Goal: Task Accomplishment & Management: Manage account settings

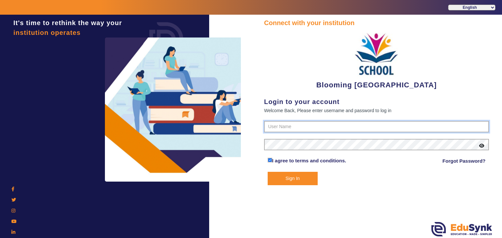
click at [294, 123] on input "text" at bounding box center [376, 127] width 225 height 12
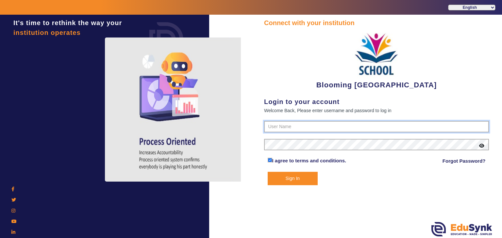
paste input "4141419999"
type input "4141419999"
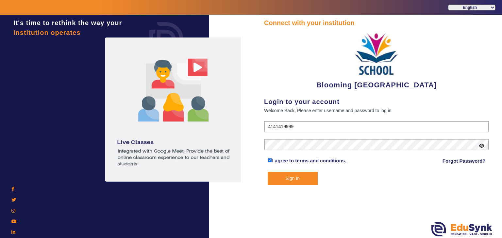
click at [306, 183] on button "Sign In" at bounding box center [292, 178] width 50 height 13
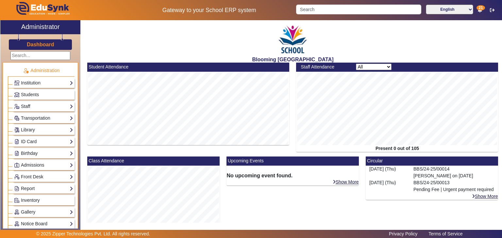
click at [41, 44] on h3 "Dashboard" at bounding box center [40, 44] width 27 height 6
click at [35, 81] on link "Institution" at bounding box center [43, 83] width 59 height 8
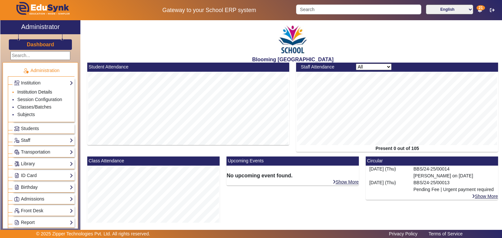
click at [36, 91] on link "Institution Details" at bounding box center [34, 91] width 35 height 5
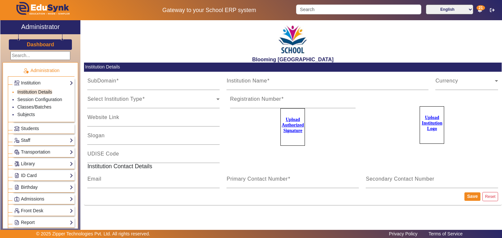
type input "bloomingbuds"
type input "Blooming [GEOGRAPHIC_DATA]"
type input "[DOMAIN_NAME]"
type input "Prepare for a better [DATE]"
type input "KA123441211/93"
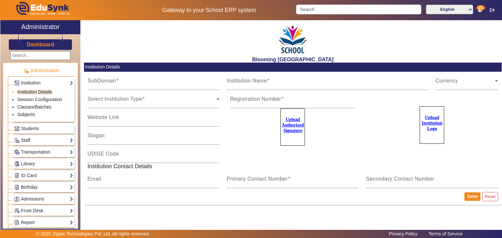
type input "[EMAIL_ADDRESS][DOMAIN_NAME]"
type input "4141419999"
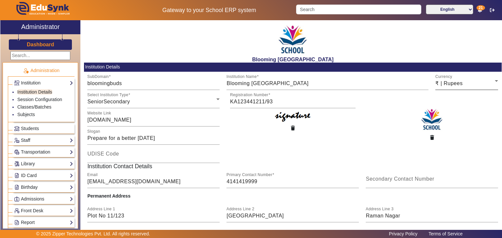
click at [492, 81] on icon at bounding box center [496, 81] width 8 height 8
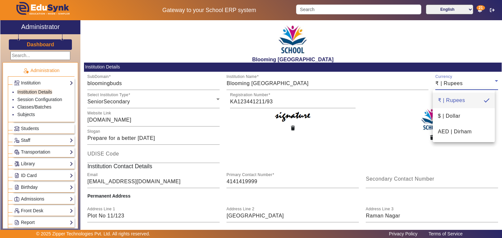
click at [491, 81] on div at bounding box center [251, 119] width 502 height 238
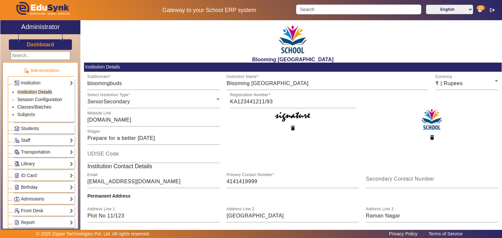
click at [33, 99] on link "Session Configuration" at bounding box center [39, 99] width 45 height 5
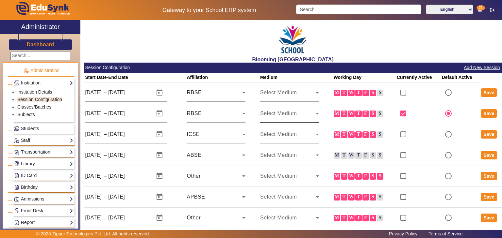
click at [311, 119] on div "Select Medium" at bounding box center [289, 114] width 59 height 18
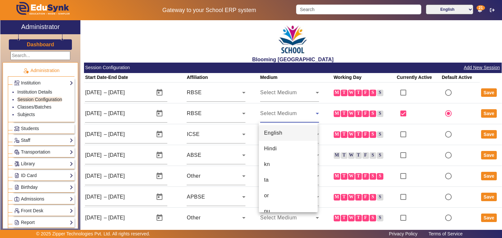
click at [276, 139] on mat-option "English" at bounding box center [288, 133] width 59 height 16
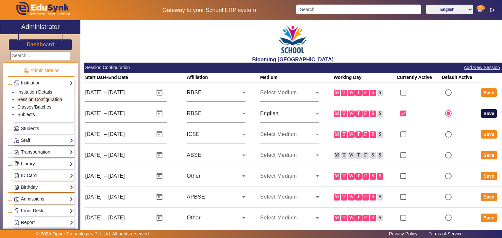
click at [482, 115] on button "Save" at bounding box center [489, 113] width 16 height 8
click at [487, 114] on button "Save" at bounding box center [489, 113] width 16 height 8
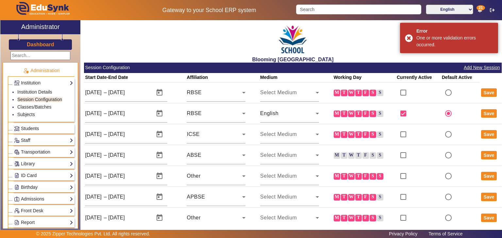
click at [36, 128] on span "Students" at bounding box center [30, 128] width 18 height 5
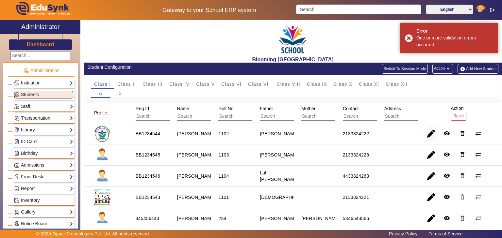
click at [431, 133] on span "button" at bounding box center [431, 134] width 16 height 16
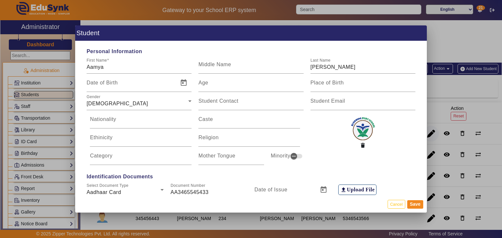
type input "8:30 am"
type input "2:30 pm"
click at [394, 205] on button "Cancel" at bounding box center [396, 204] width 18 height 9
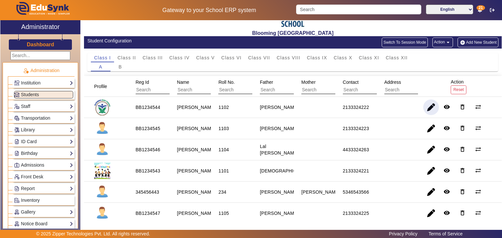
scroll to position [177, 0]
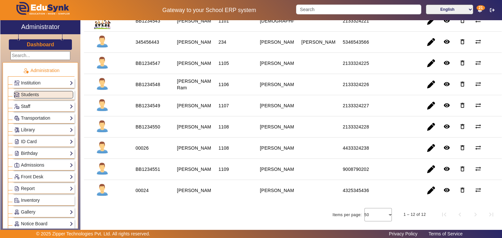
click at [28, 103] on link "Staff" at bounding box center [43, 107] width 59 height 8
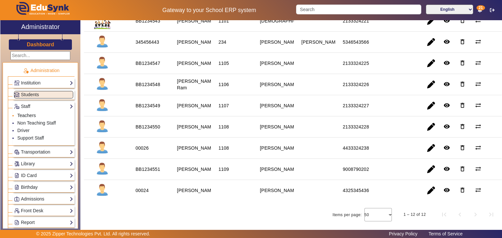
click at [29, 115] on link "Teachers" at bounding box center [26, 115] width 19 height 5
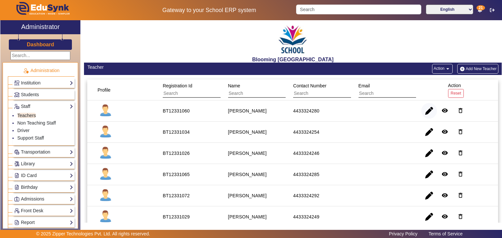
click at [425, 112] on span "button" at bounding box center [429, 111] width 16 height 16
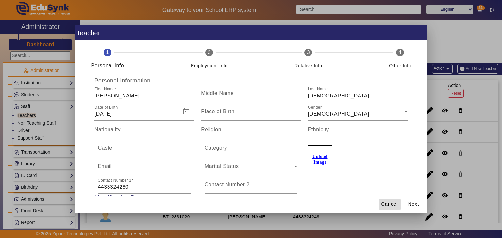
click at [388, 203] on span "Cancel" at bounding box center [389, 204] width 17 height 7
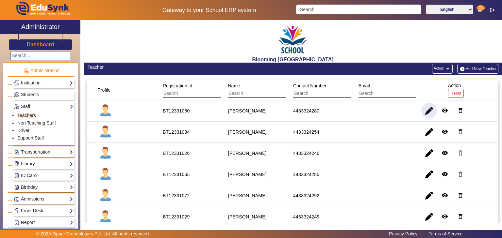
click at [26, 160] on link "Library" at bounding box center [43, 164] width 59 height 8
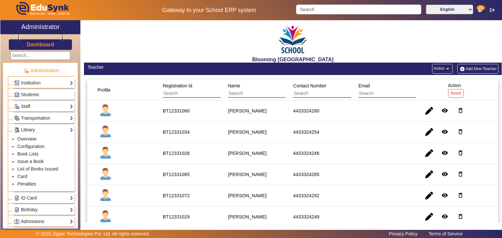
click at [34, 127] on link "Library" at bounding box center [43, 130] width 59 height 8
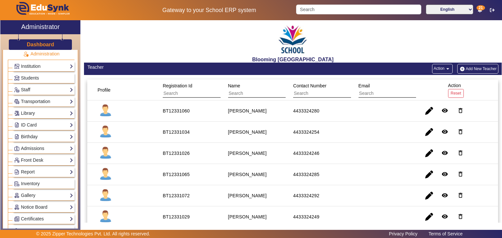
scroll to position [65, 0]
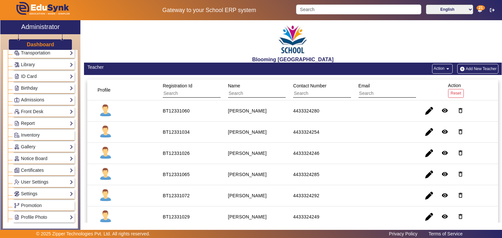
click at [43, 121] on link "Report" at bounding box center [43, 124] width 59 height 8
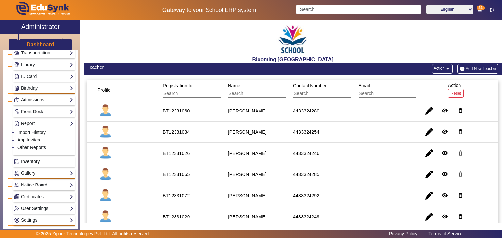
click at [50, 121] on link "Report" at bounding box center [43, 124] width 59 height 8
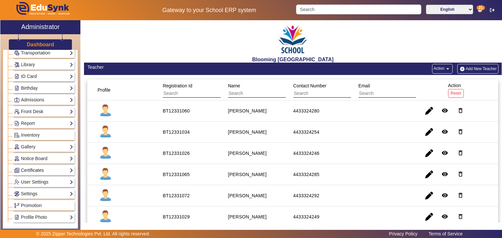
click at [51, 169] on link "Certificates" at bounding box center [43, 171] width 59 height 8
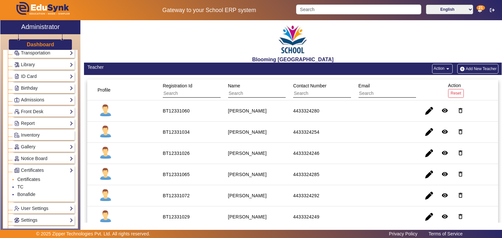
click at [39, 177] on link "Certificates" at bounding box center [28, 179] width 23 height 5
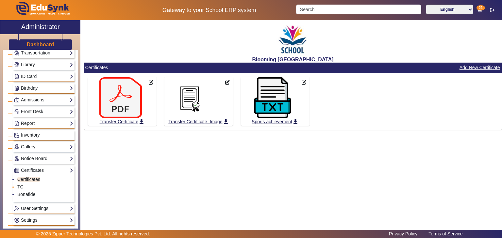
click at [17, 185] on li "TC" at bounding box center [45, 188] width 56 height 8
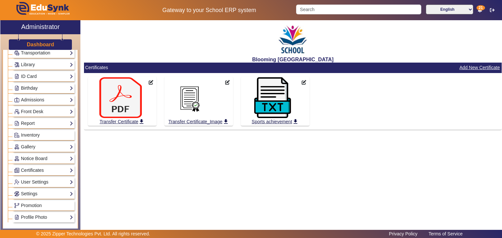
click at [123, 113] on img at bounding box center [120, 97] width 42 height 41
click at [145, 123] on link "Transfer Certificate get_app" at bounding box center [122, 122] width 46 height 8
